Goal: Task Accomplishment & Management: Use online tool/utility

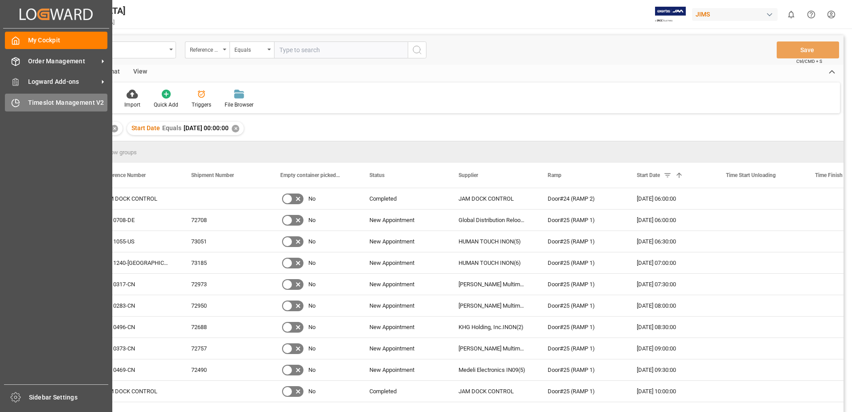
click at [27, 99] on div "Timeslot Management V2 Timeslot Management V2" at bounding box center [56, 102] width 103 height 17
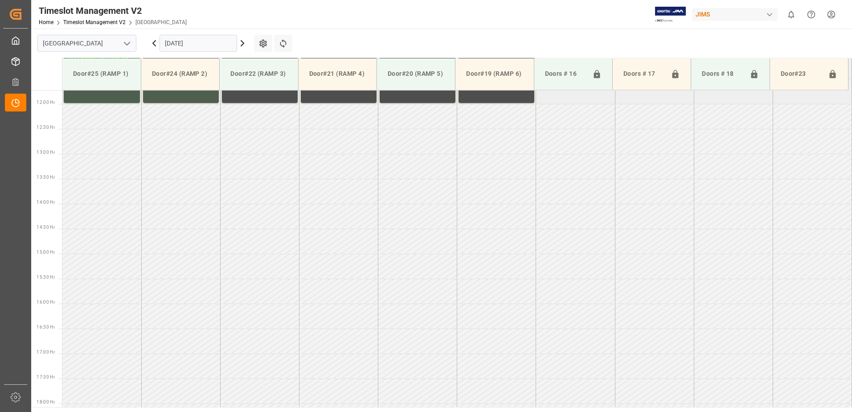
scroll to position [644, 0]
